Goal: Task Accomplishment & Management: Complete application form

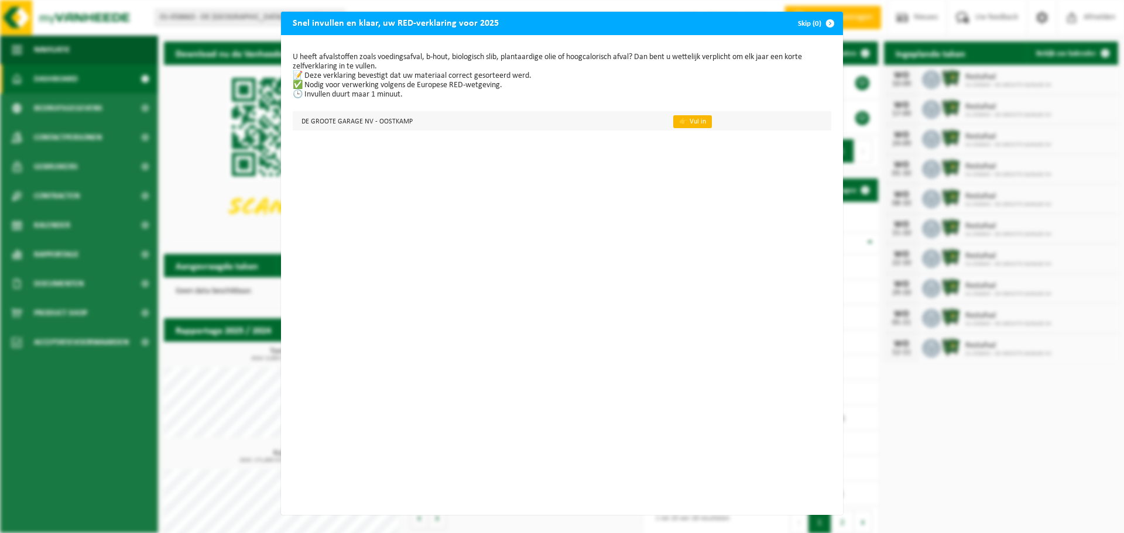
click at [673, 120] on link "👉 Vul in" at bounding box center [692, 121] width 39 height 13
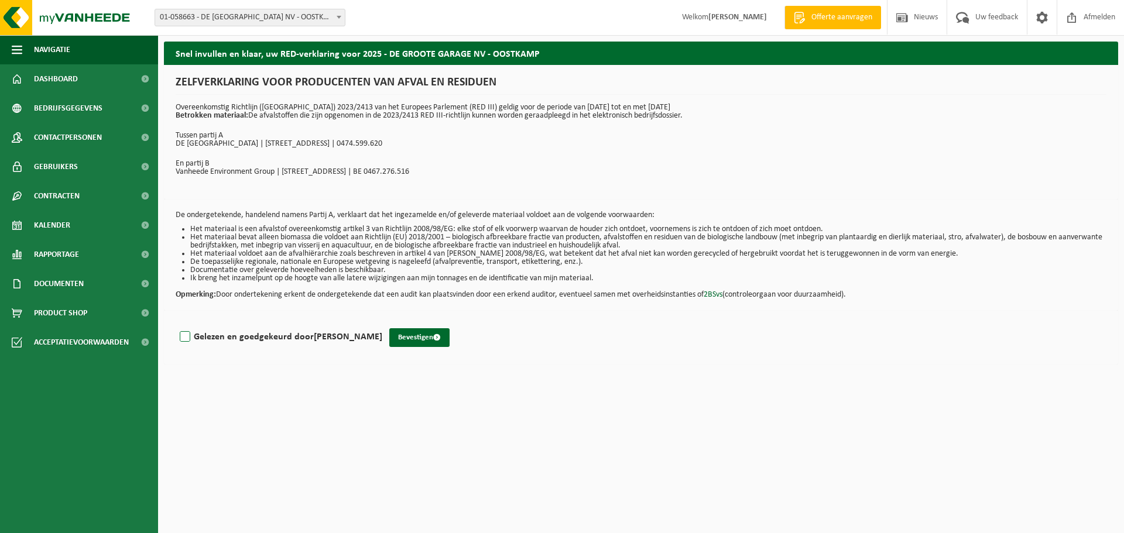
click at [187, 338] on label "Gelezen en goedgekeurd door Bart De Groote" at bounding box center [279, 337] width 205 height 18
click at [382, 322] on input "Gelezen en goedgekeurd door Bart De Groote" at bounding box center [382, 322] width 1 height 1
click at [187, 338] on label "Gelezen en goedgekeurd door Bart De Groote" at bounding box center [279, 337] width 205 height 18
click at [382, 322] on input "Gelezen en goedgekeurd door Bart De Groote" at bounding box center [382, 322] width 1 height 1
click at [993, 70] on div "ZELFVERKLARING VOOR PRODUCENTEN VAN AFVAL EN RESIDUEN Overeenkomstig Richtlijn …" at bounding box center [641, 132] width 954 height 135
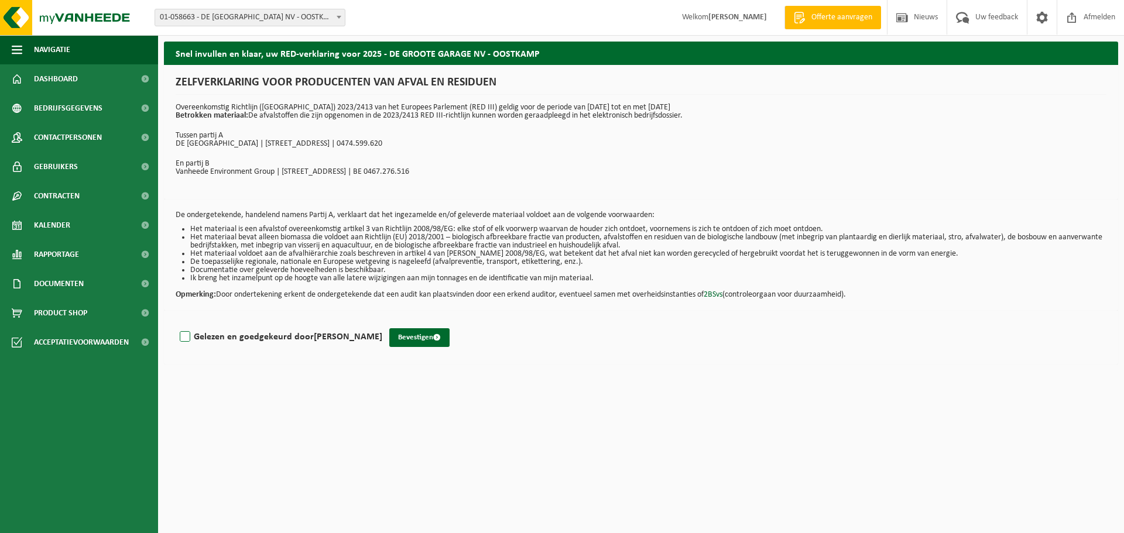
click at [188, 335] on label "Gelezen en goedgekeurd door Bart De Groote" at bounding box center [279, 337] width 205 height 18
click at [382, 322] on input "Gelezen en goedgekeurd door Bart De Groote" at bounding box center [382, 322] width 1 height 1
checkbox input "true"
click at [401, 341] on button "Bevestigen" at bounding box center [419, 337] width 60 height 19
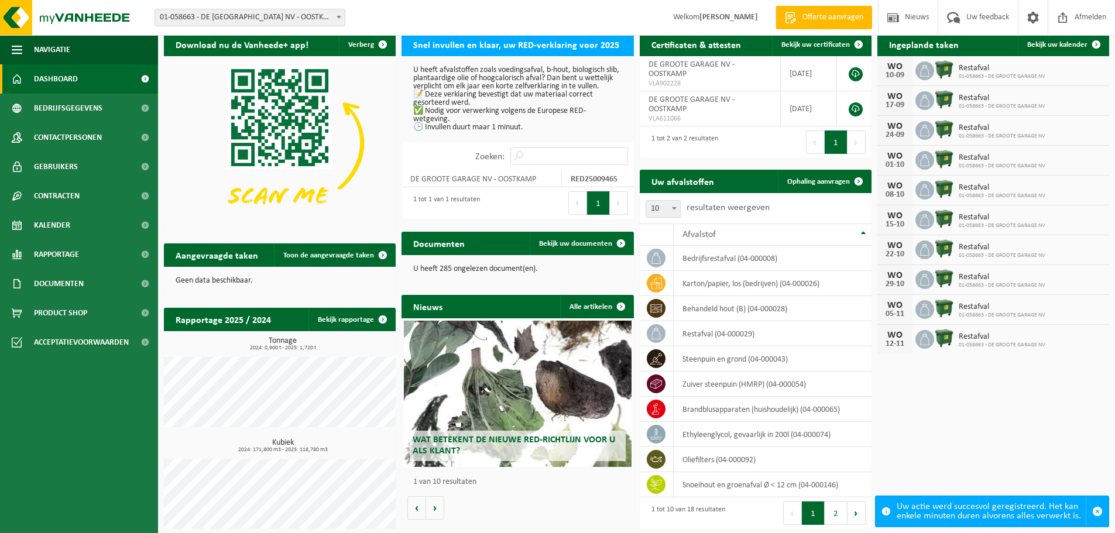
scroll to position [16, 0]
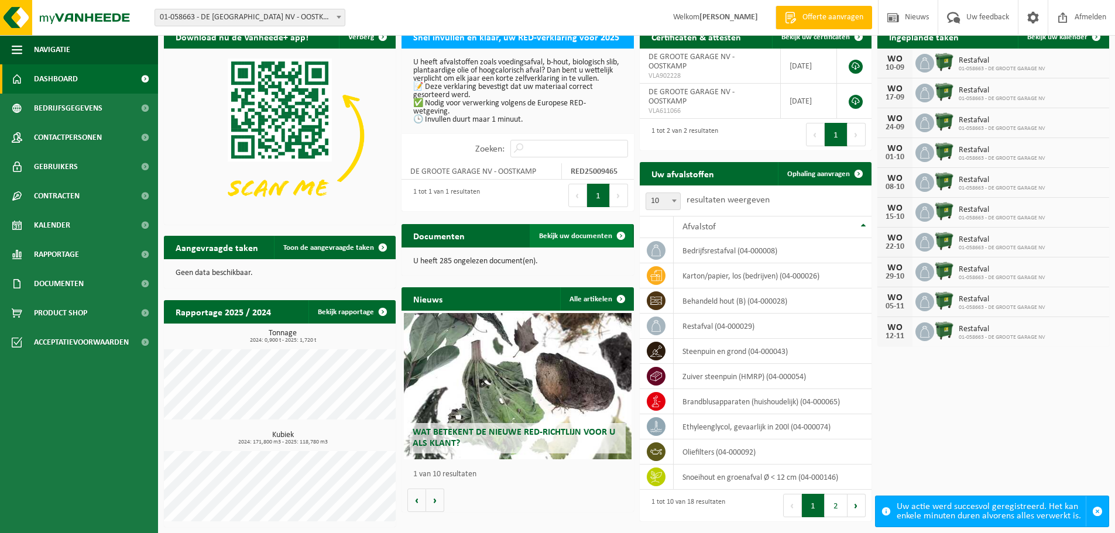
click at [565, 238] on span "Bekijk uw documenten" at bounding box center [575, 236] width 73 height 8
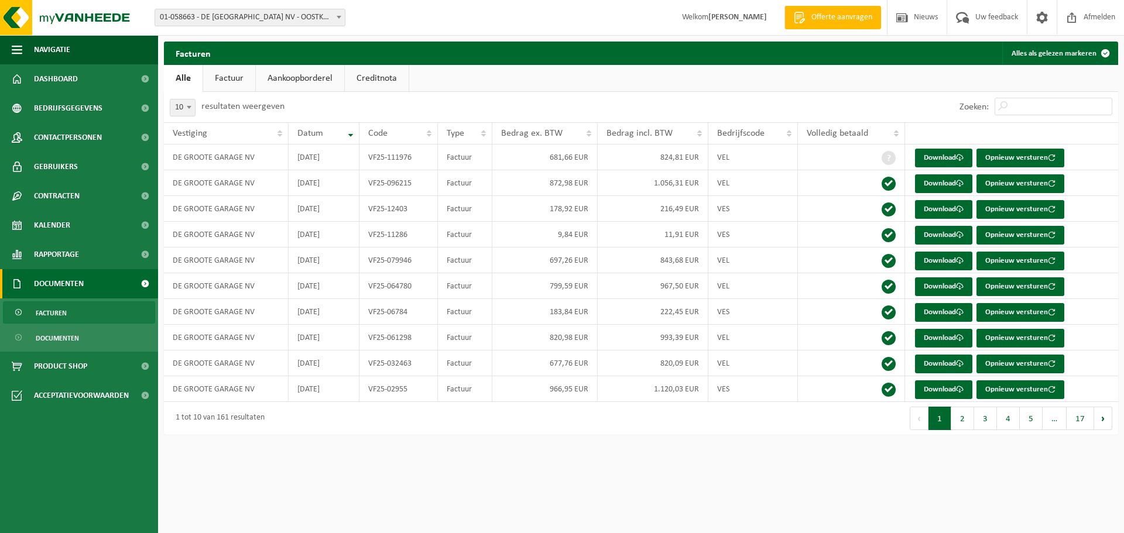
click at [288, 77] on link "Aankoopborderel" at bounding box center [300, 78] width 88 height 27
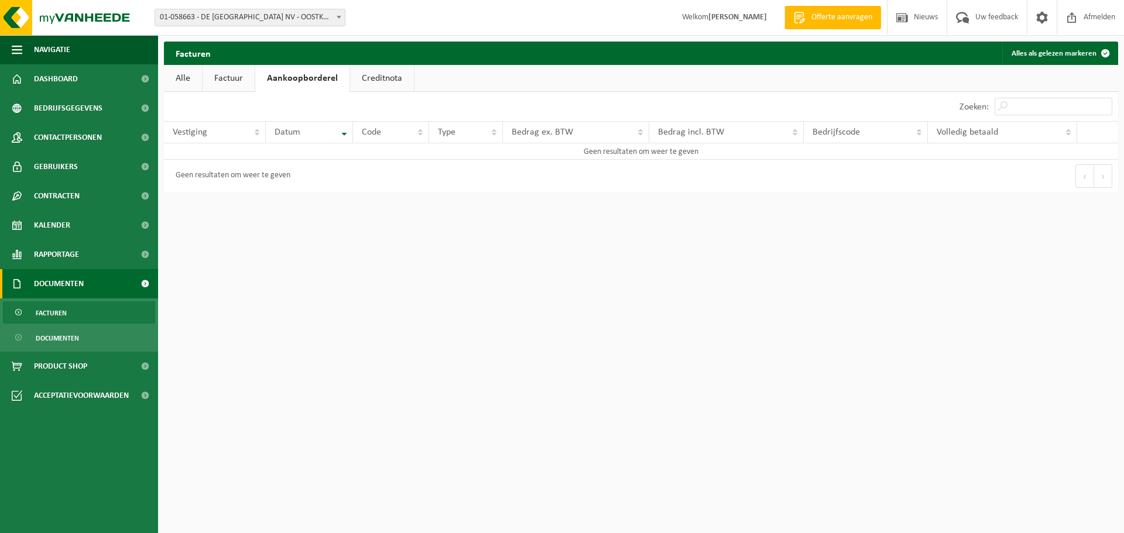
click at [367, 77] on link "Creditnota" at bounding box center [382, 78] width 64 height 27
click at [198, 85] on link "Alle" at bounding box center [183, 78] width 38 height 27
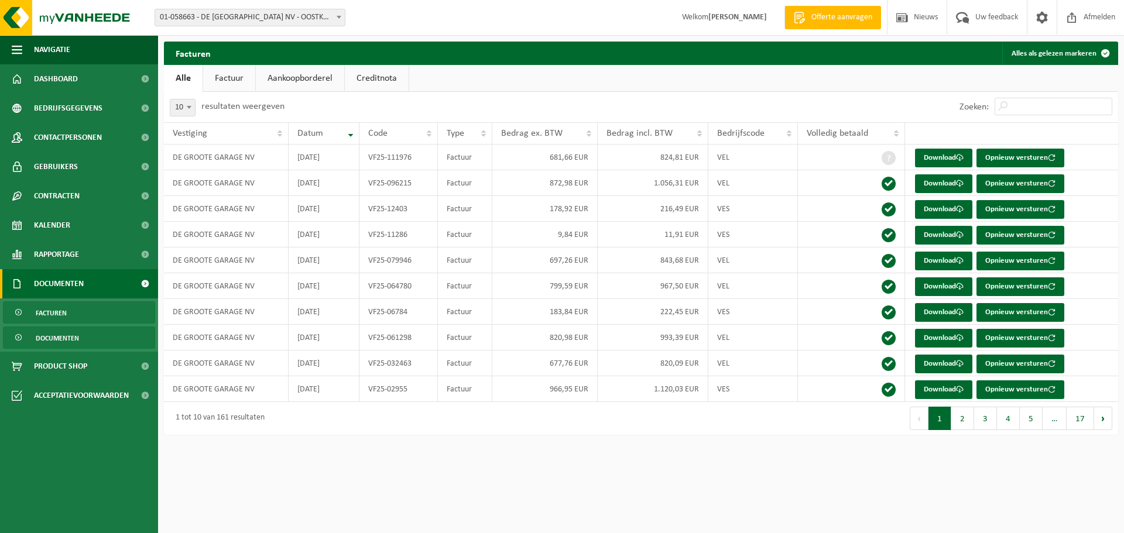
click at [84, 338] on link "Documenten" at bounding box center [79, 338] width 152 height 22
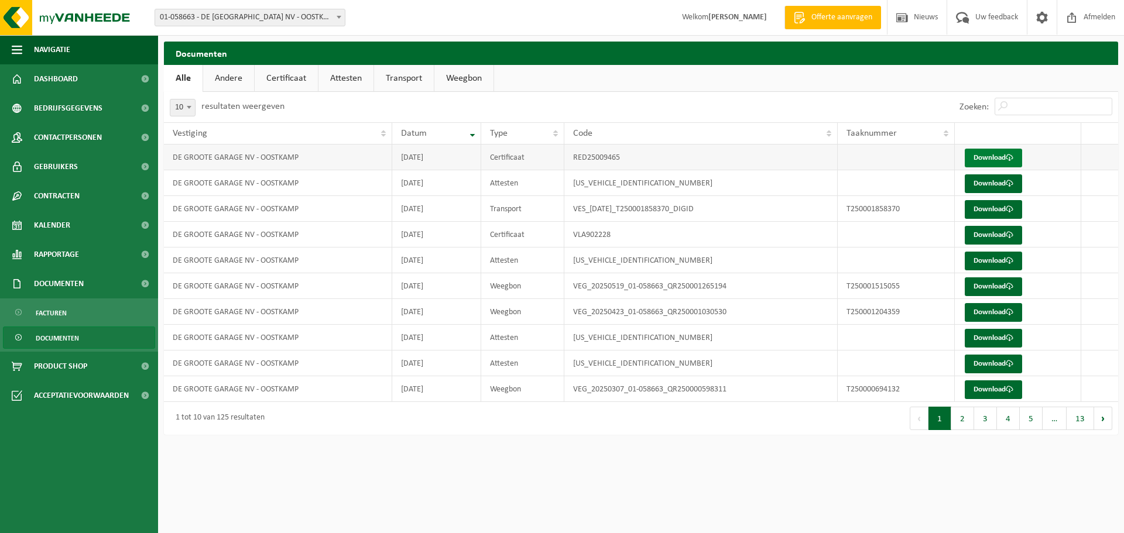
click at [996, 156] on link "Download" at bounding box center [992, 158] width 57 height 19
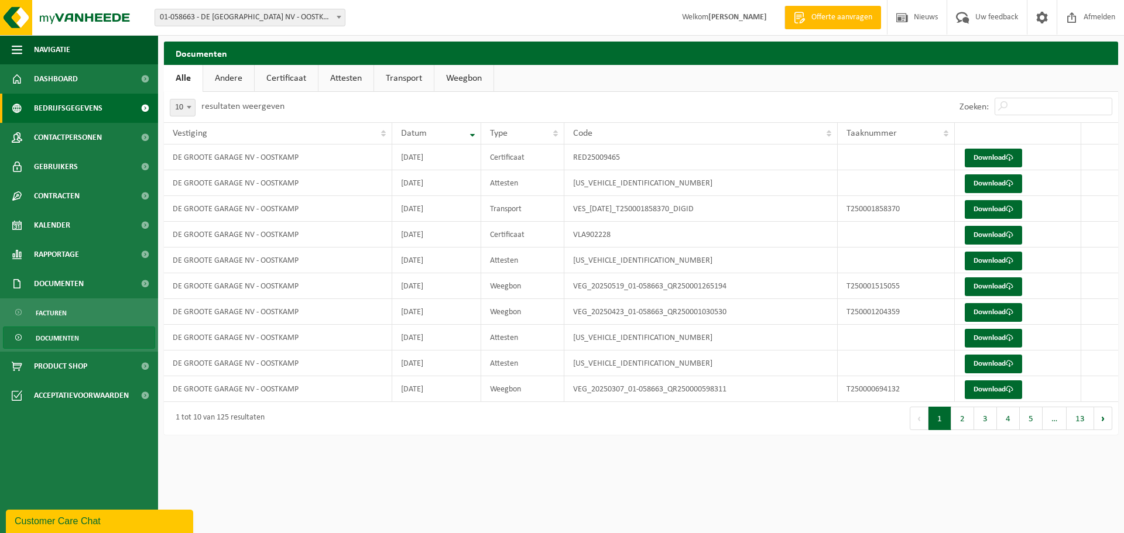
click at [122, 107] on link "Bedrijfsgegevens" at bounding box center [79, 108] width 158 height 29
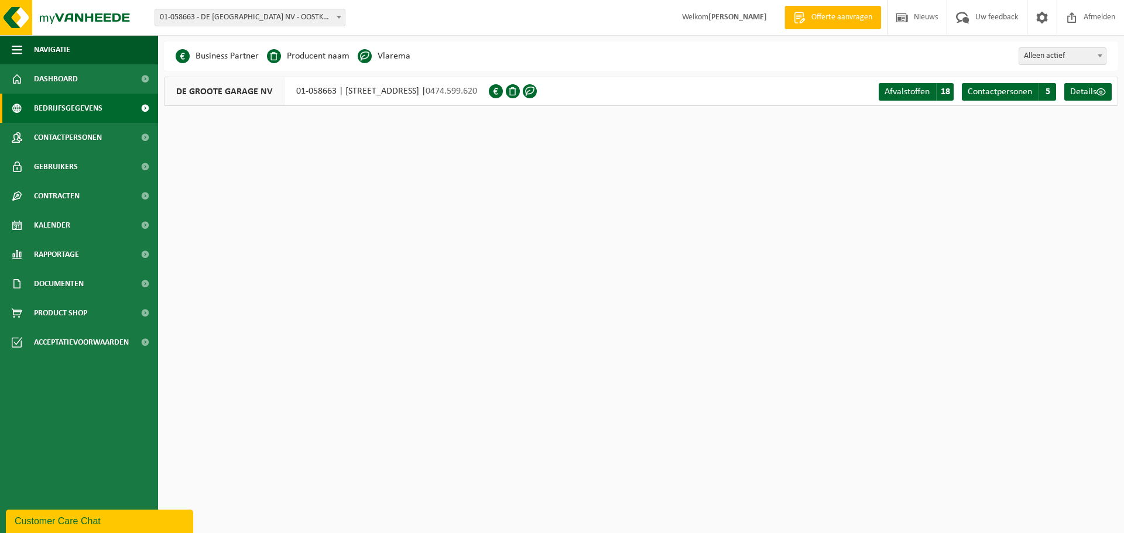
click at [503, 90] on span at bounding box center [496, 91] width 14 height 14
click at [912, 90] on span "Afvalstoffen" at bounding box center [906, 91] width 45 height 9
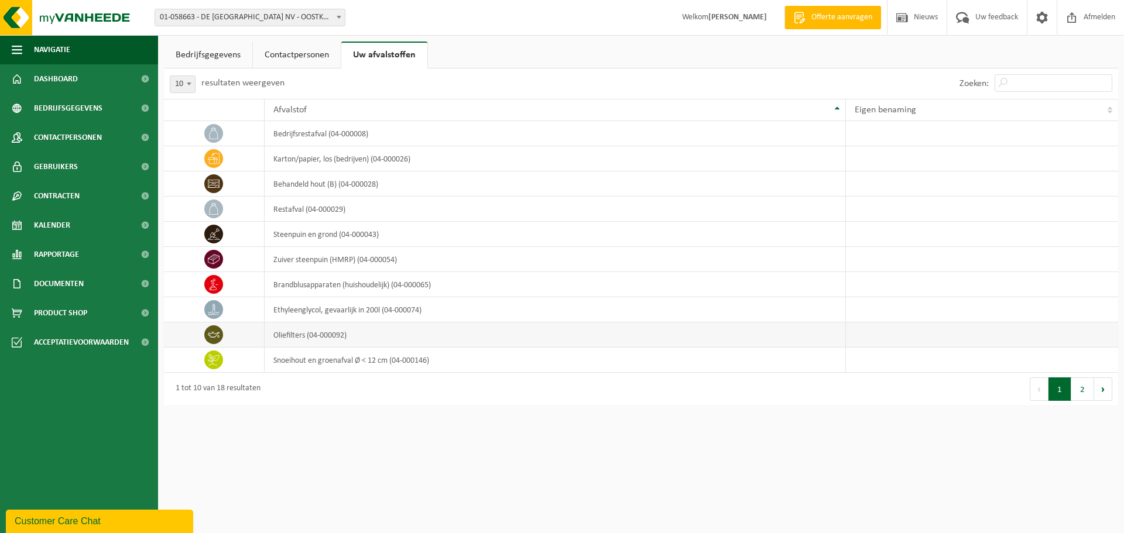
click at [385, 330] on td "oliefilters (04-000092)" at bounding box center [555, 334] width 581 height 25
click at [217, 59] on link "Bedrijfsgegevens" at bounding box center [208, 55] width 88 height 27
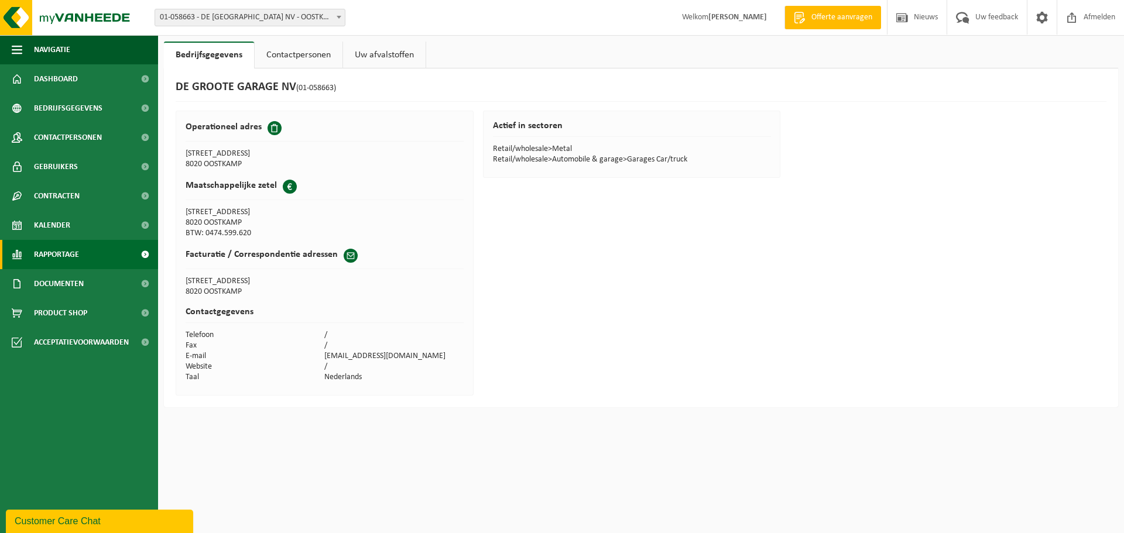
click at [78, 263] on span "Rapportage" at bounding box center [56, 254] width 45 height 29
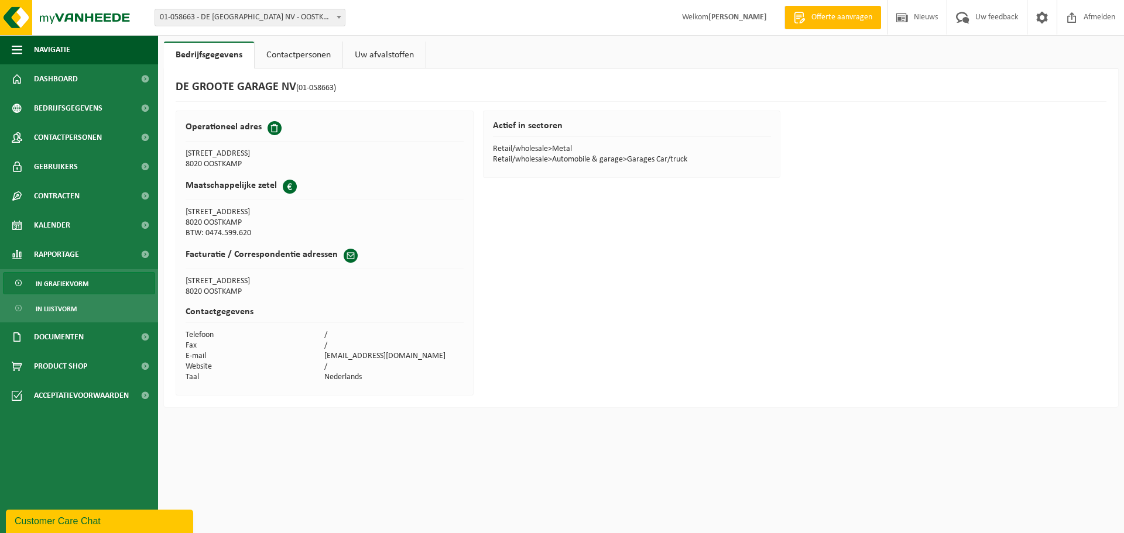
click at [81, 287] on span "In grafiekvorm" at bounding box center [62, 284] width 53 height 22
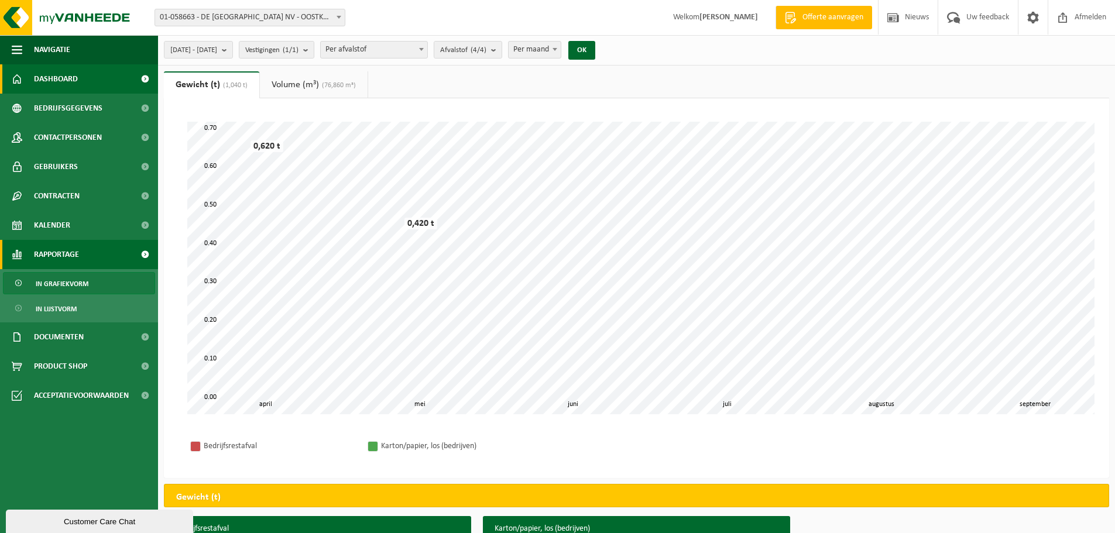
click at [35, 82] on span "Dashboard" at bounding box center [56, 78] width 44 height 29
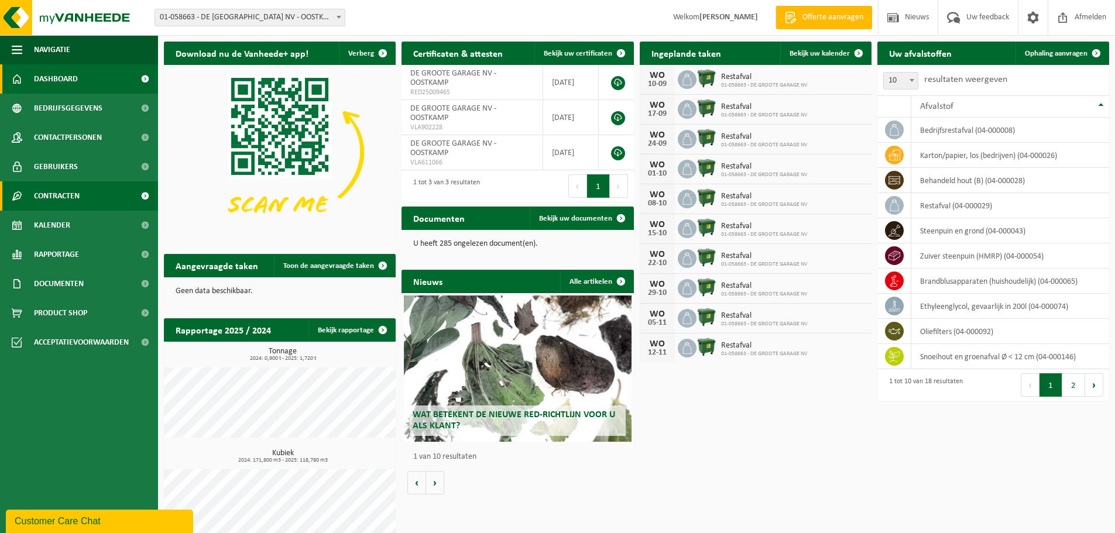
click at [84, 203] on link "Contracten" at bounding box center [79, 195] width 158 height 29
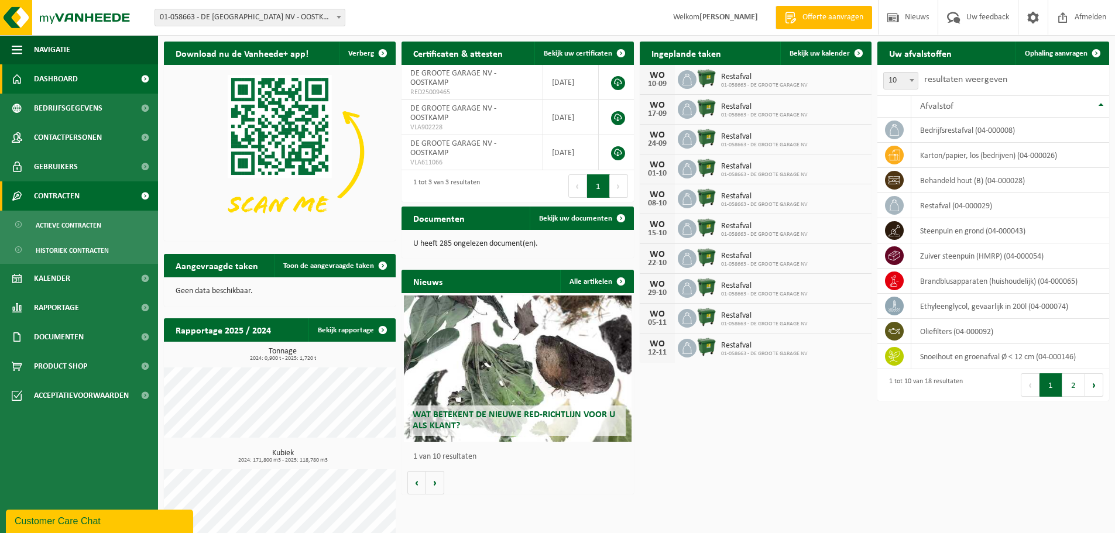
click at [84, 203] on link "Contracten" at bounding box center [79, 195] width 158 height 29
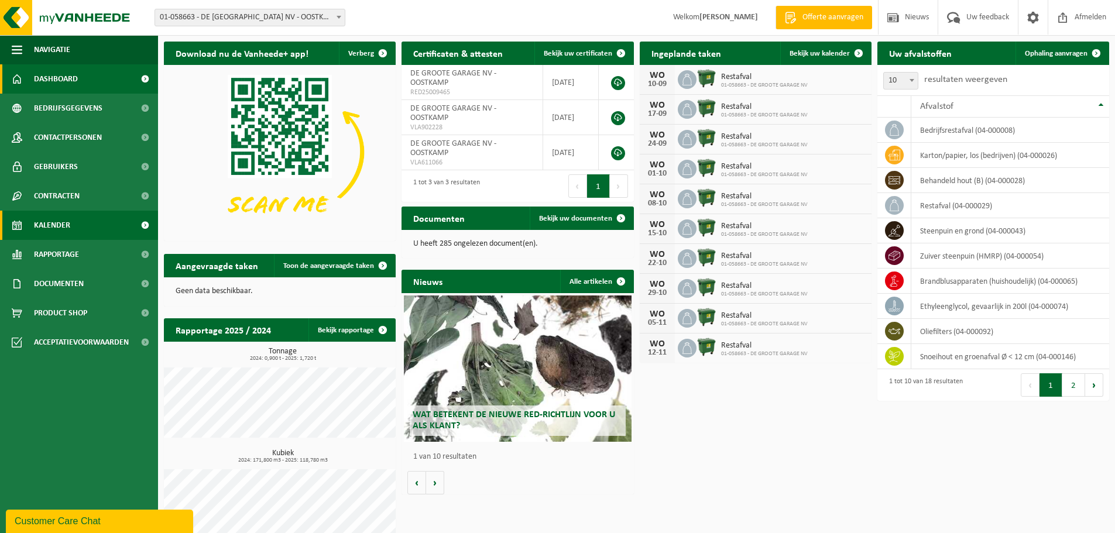
click at [74, 224] on link "Kalender" at bounding box center [79, 225] width 158 height 29
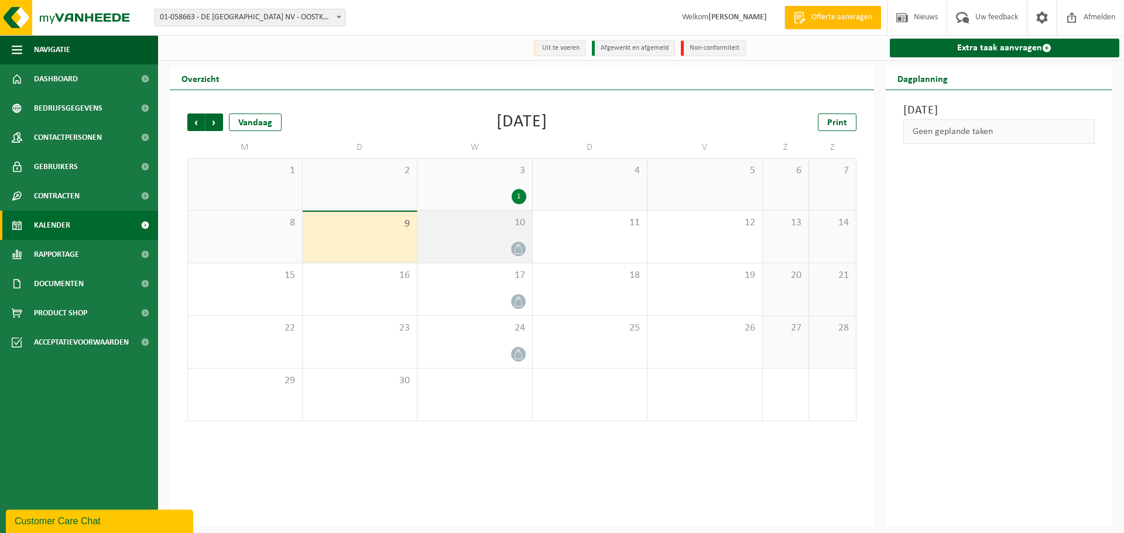
click at [517, 253] on icon at bounding box center [518, 249] width 10 height 10
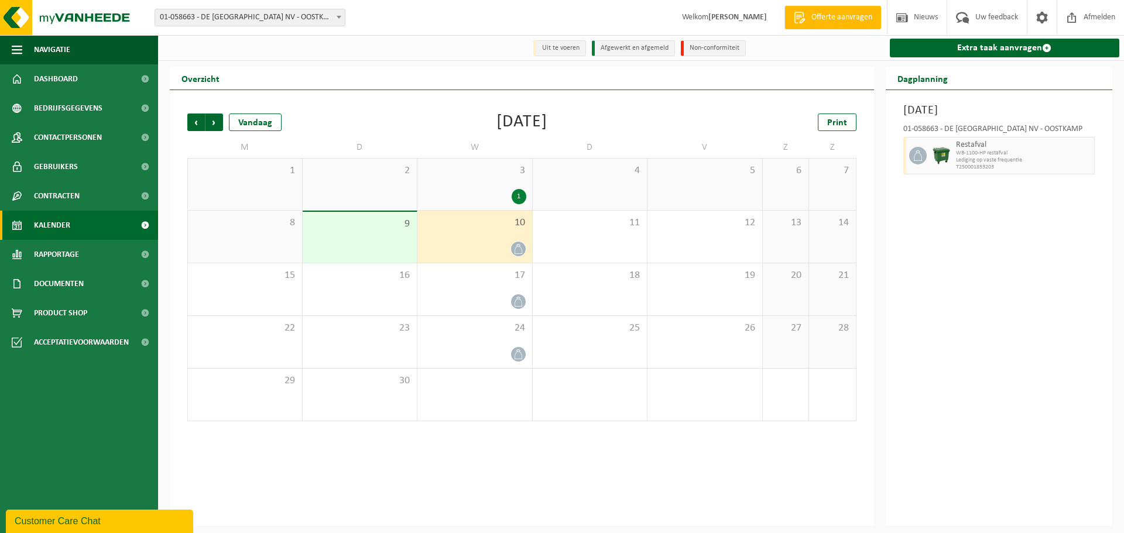
click at [517, 253] on icon at bounding box center [518, 249] width 10 height 10
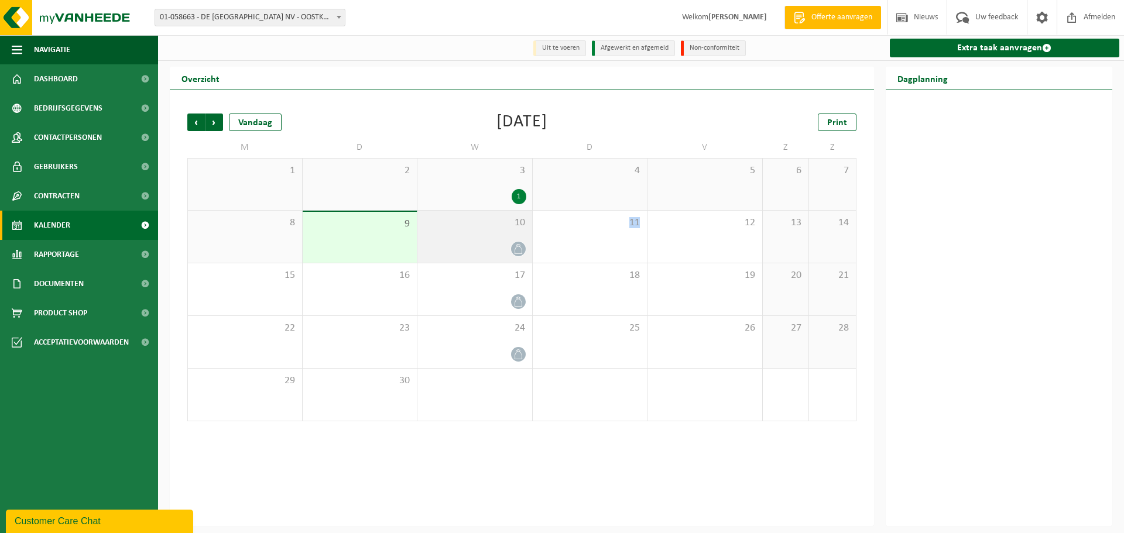
click at [517, 253] on icon at bounding box center [518, 249] width 10 height 10
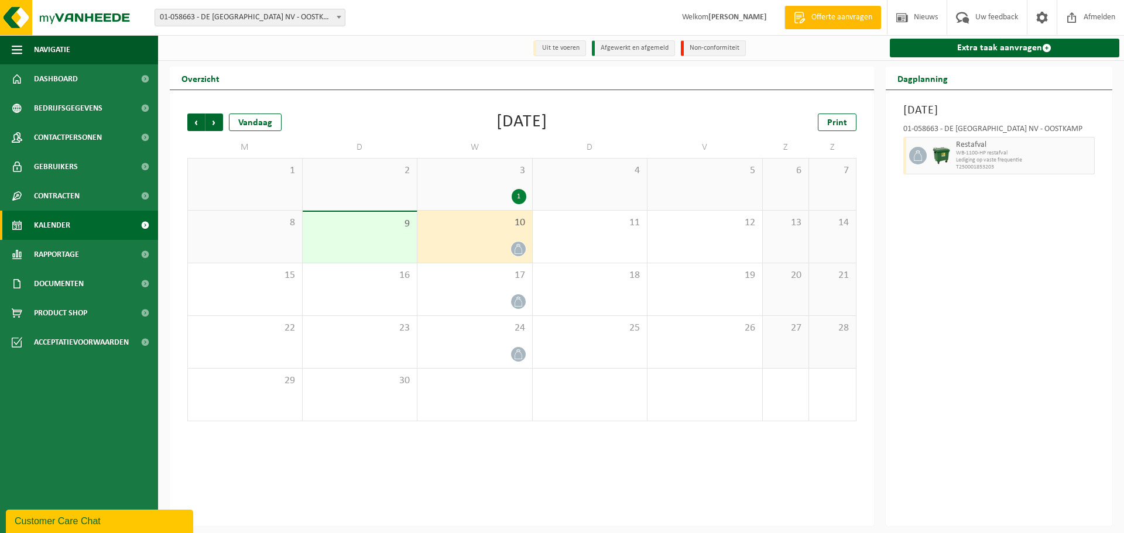
click at [389, 236] on div "9" at bounding box center [360, 237] width 115 height 51
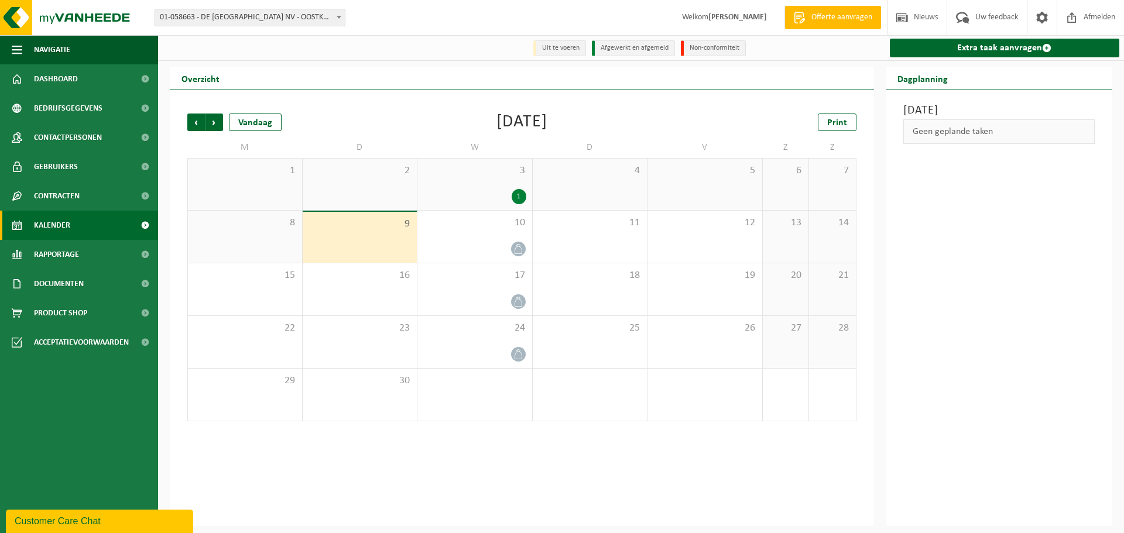
click at [389, 236] on div "9" at bounding box center [360, 237] width 115 height 51
click at [396, 248] on div "9" at bounding box center [360, 237] width 115 height 51
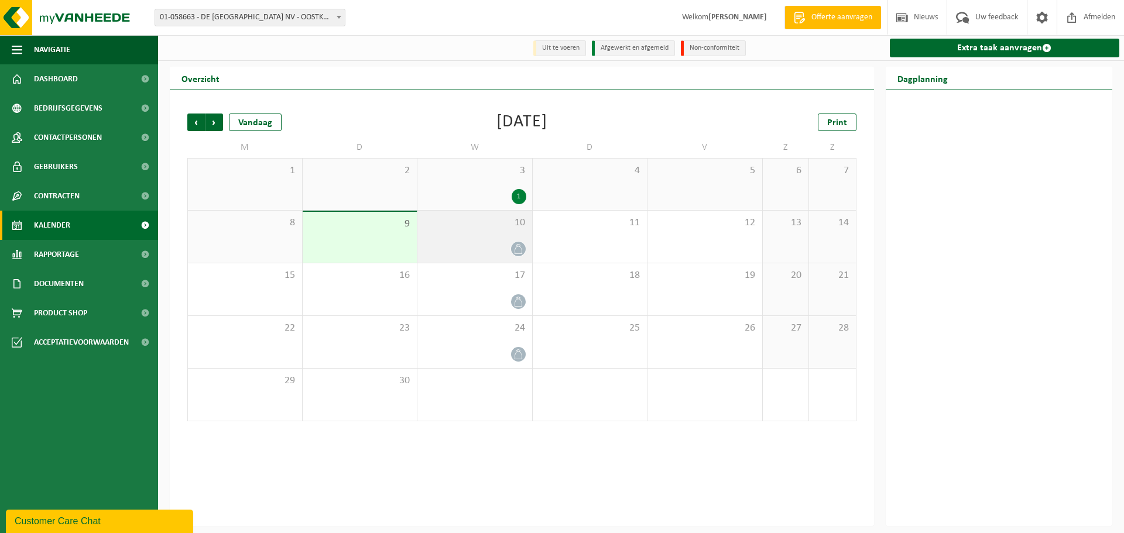
click at [519, 235] on div "10" at bounding box center [474, 237] width 115 height 52
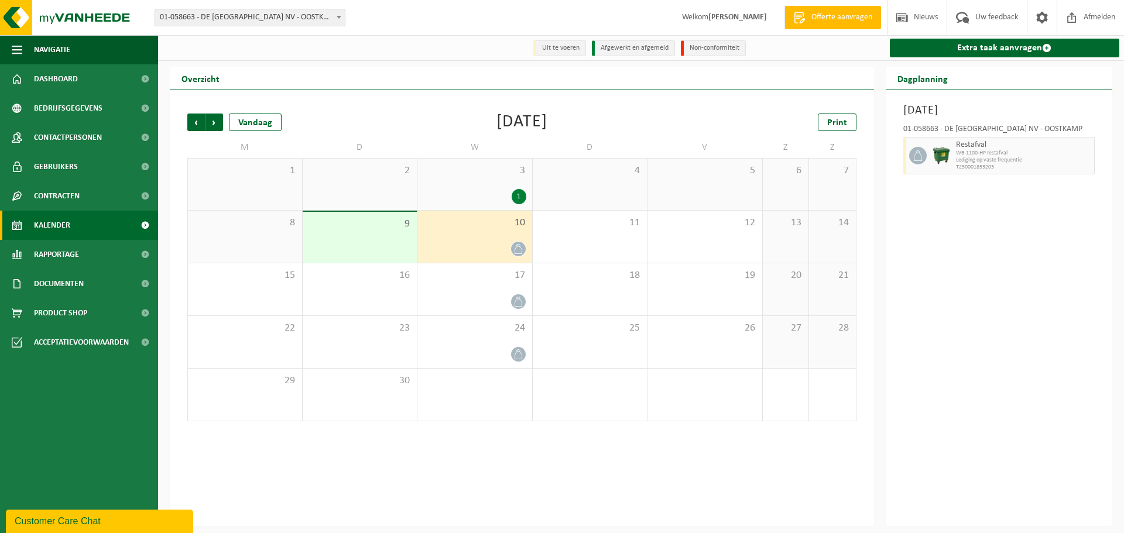
click at [516, 239] on div "10" at bounding box center [474, 237] width 115 height 52
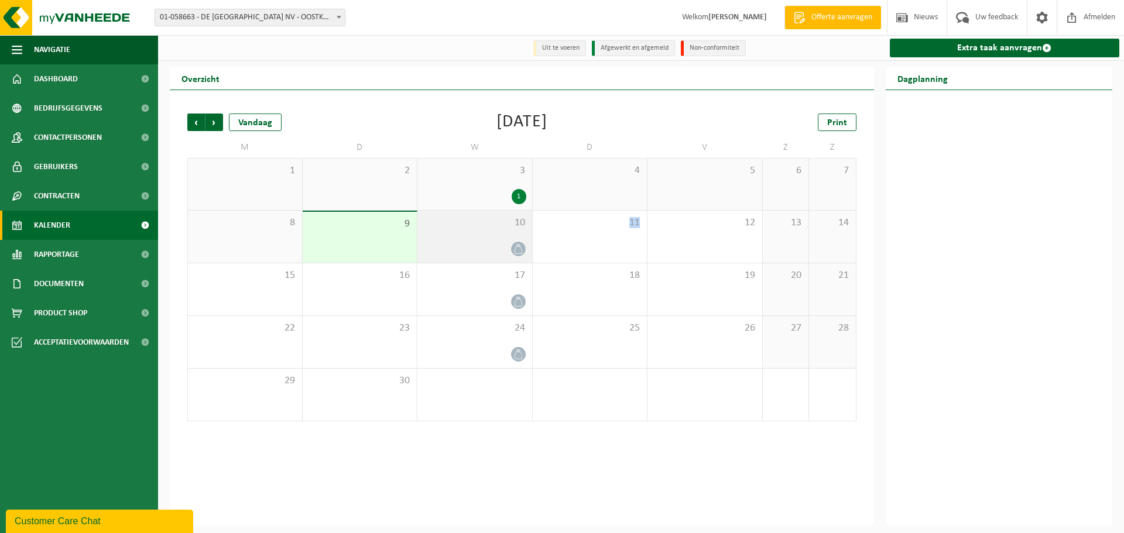
click at [516, 239] on div "10" at bounding box center [474, 237] width 115 height 52
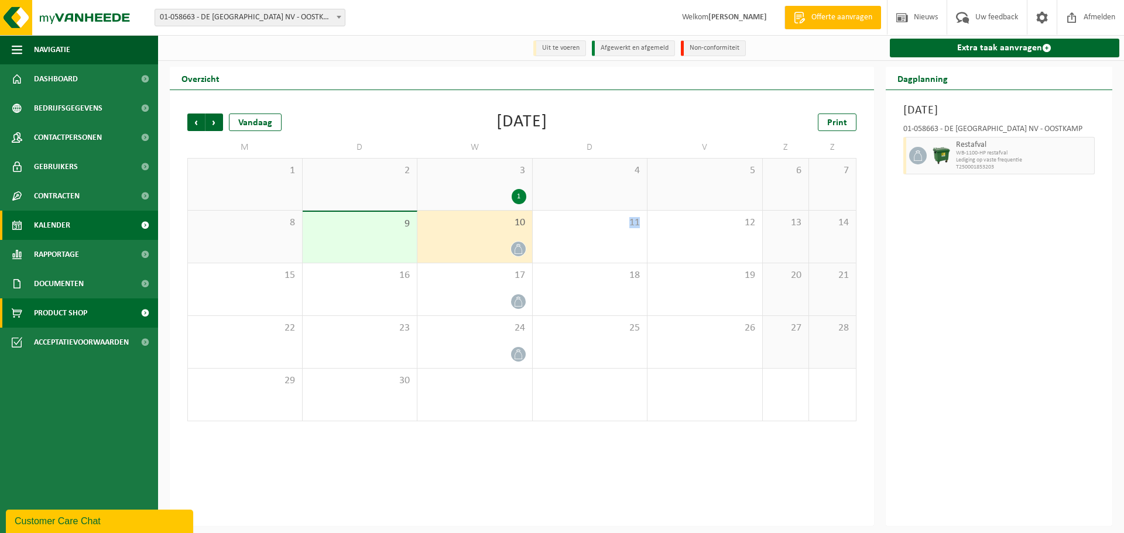
click at [87, 317] on span "Product Shop" at bounding box center [60, 312] width 53 height 29
